Goal: Find specific page/section: Find specific page/section

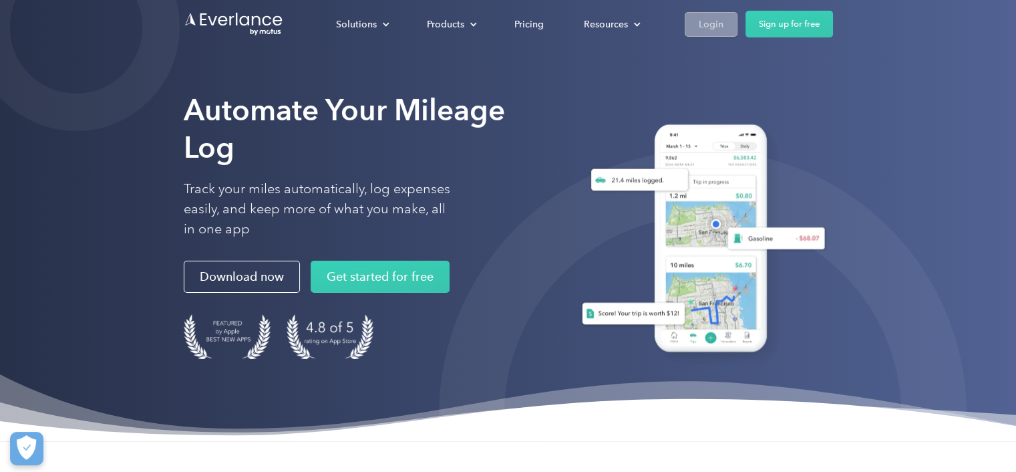
click at [707, 23] on div "Login" at bounding box center [711, 24] width 25 height 17
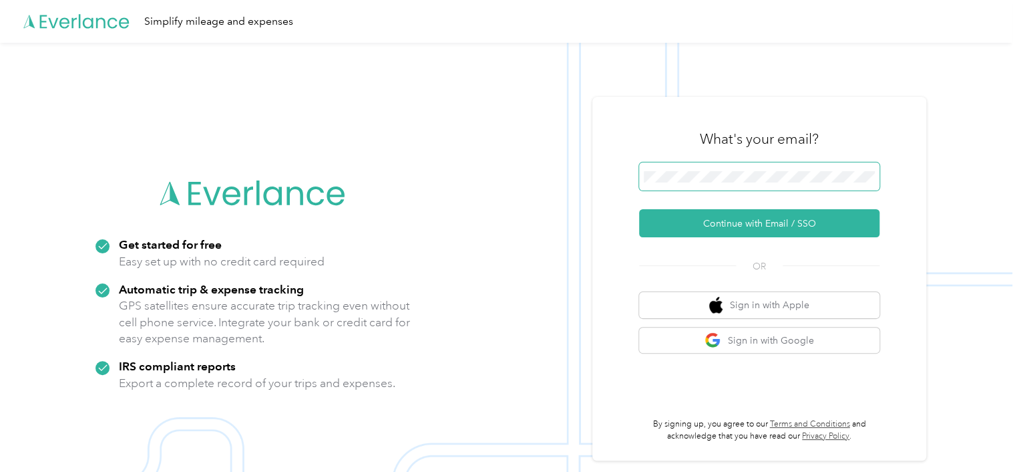
click at [740, 163] on span at bounding box center [759, 176] width 240 height 28
click at [740, 169] on span at bounding box center [759, 176] width 240 height 28
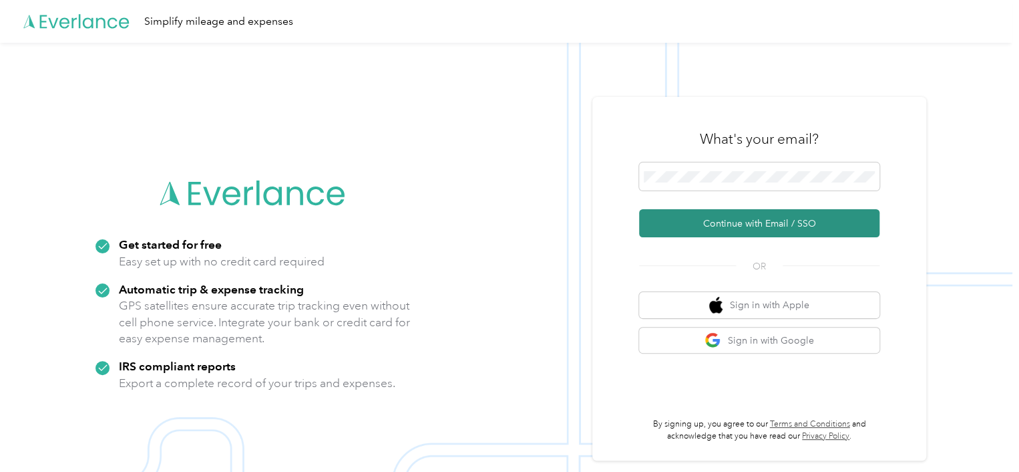
click at [748, 226] on button "Continue with Email / SSO" at bounding box center [759, 223] width 240 height 28
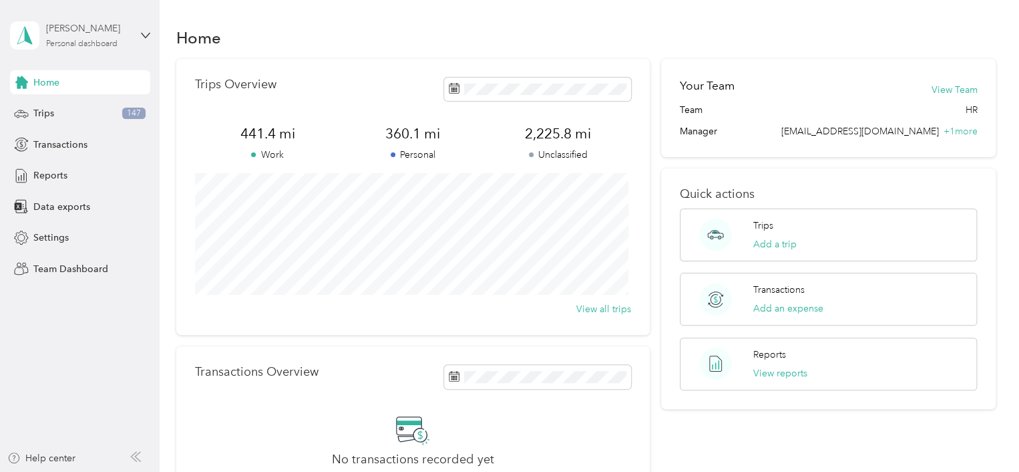
click at [90, 41] on div "Personal dashboard" at bounding box center [81, 44] width 71 height 8
click at [93, 105] on div "Team dashboard" at bounding box center [150, 109] width 263 height 23
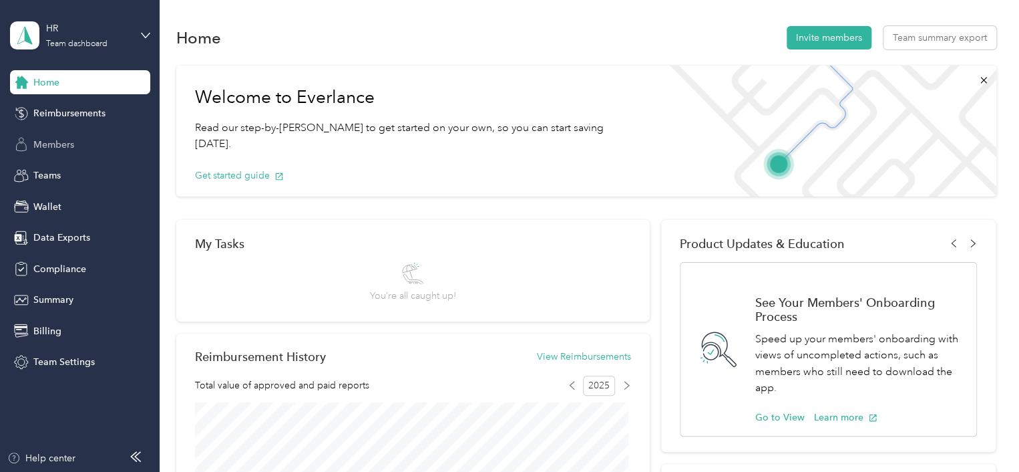
click at [65, 144] on span "Members" at bounding box center [53, 145] width 41 height 14
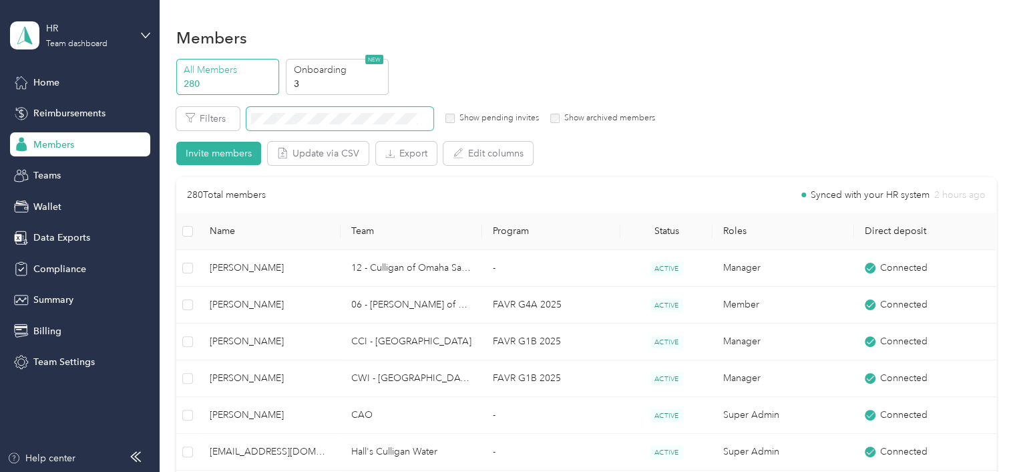
click at [294, 111] on span at bounding box center [339, 118] width 187 height 23
